Goal: Task Accomplishment & Management: Use online tool/utility

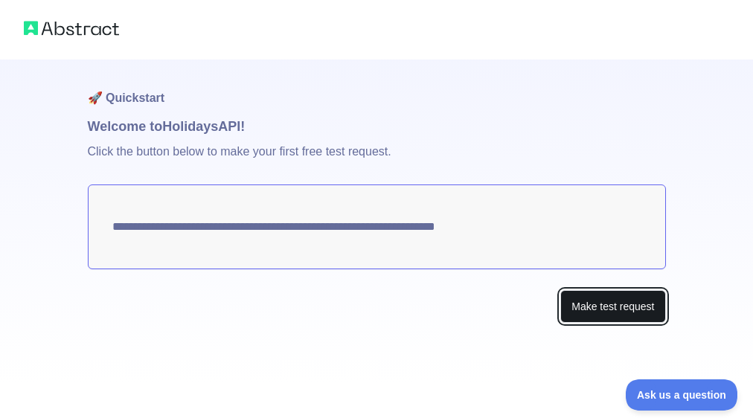
click at [605, 296] on button "Make test request" at bounding box center [612, 306] width 105 height 33
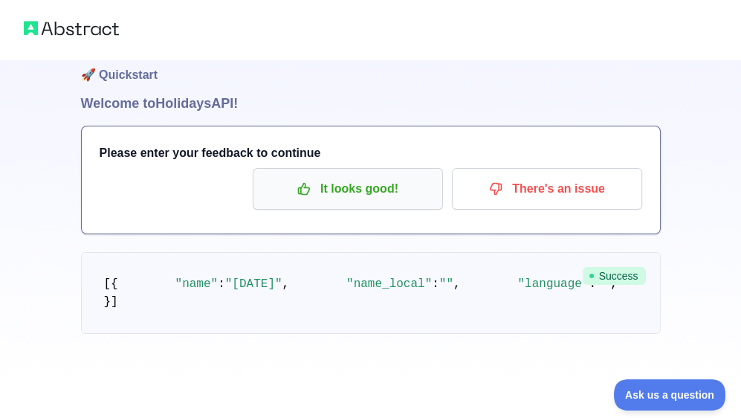
scroll to position [74, 0]
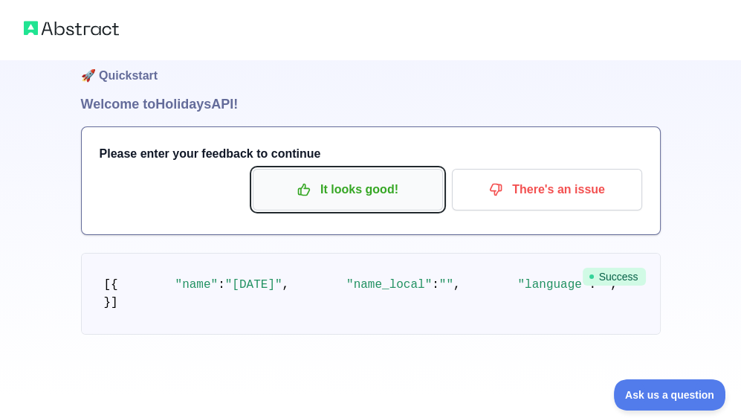
click at [330, 177] on p "It looks good!" at bounding box center [348, 189] width 168 height 25
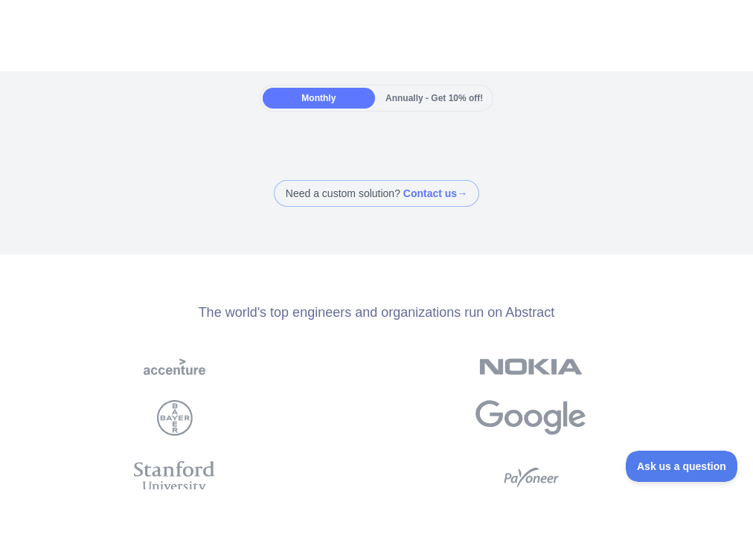
scroll to position [149, 0]
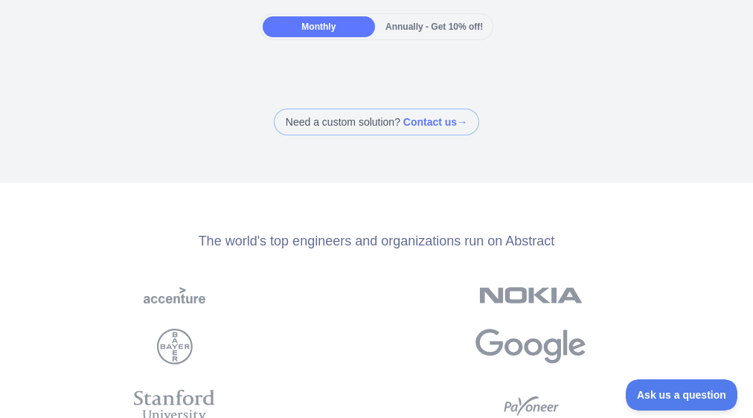
click at [604, 59] on div at bounding box center [376, 70] width 753 height 30
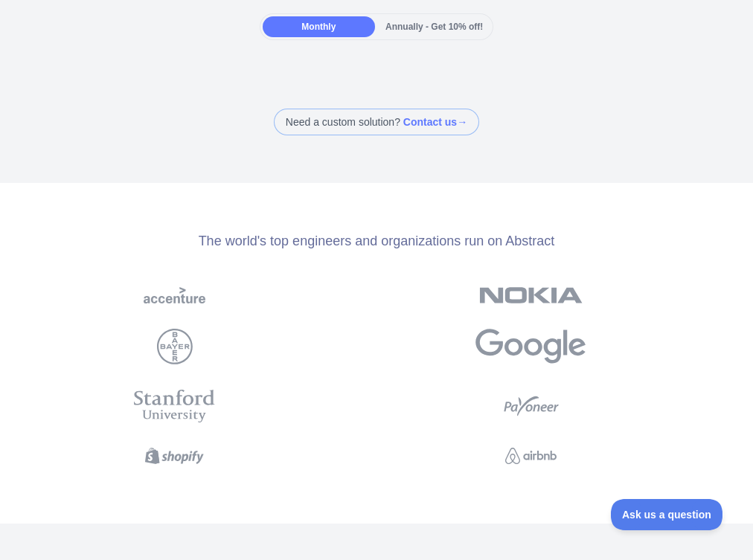
click at [294, 409] on div at bounding box center [198, 406] width 355 height 57
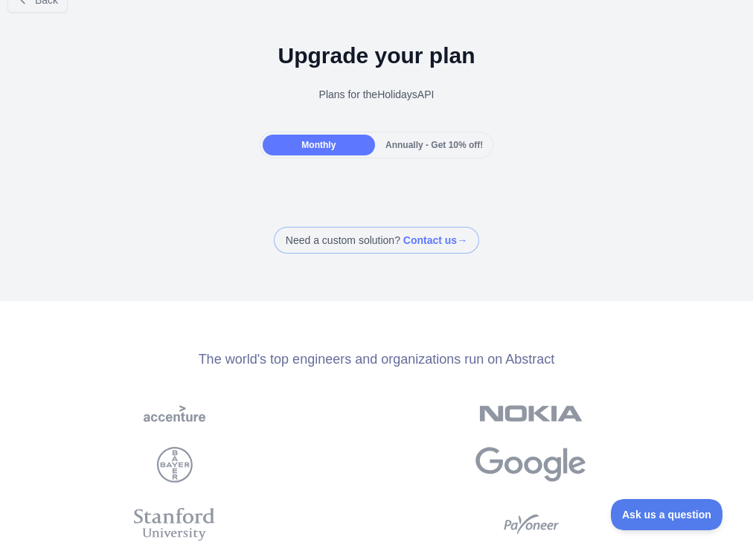
scroll to position [0, 0]
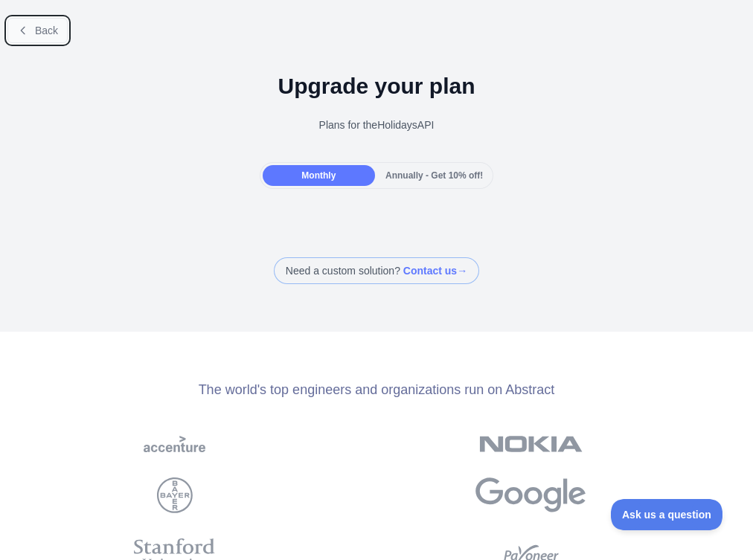
click at [28, 39] on button "Back" at bounding box center [37, 30] width 60 height 25
